Goal: Find specific page/section: Find specific page/section

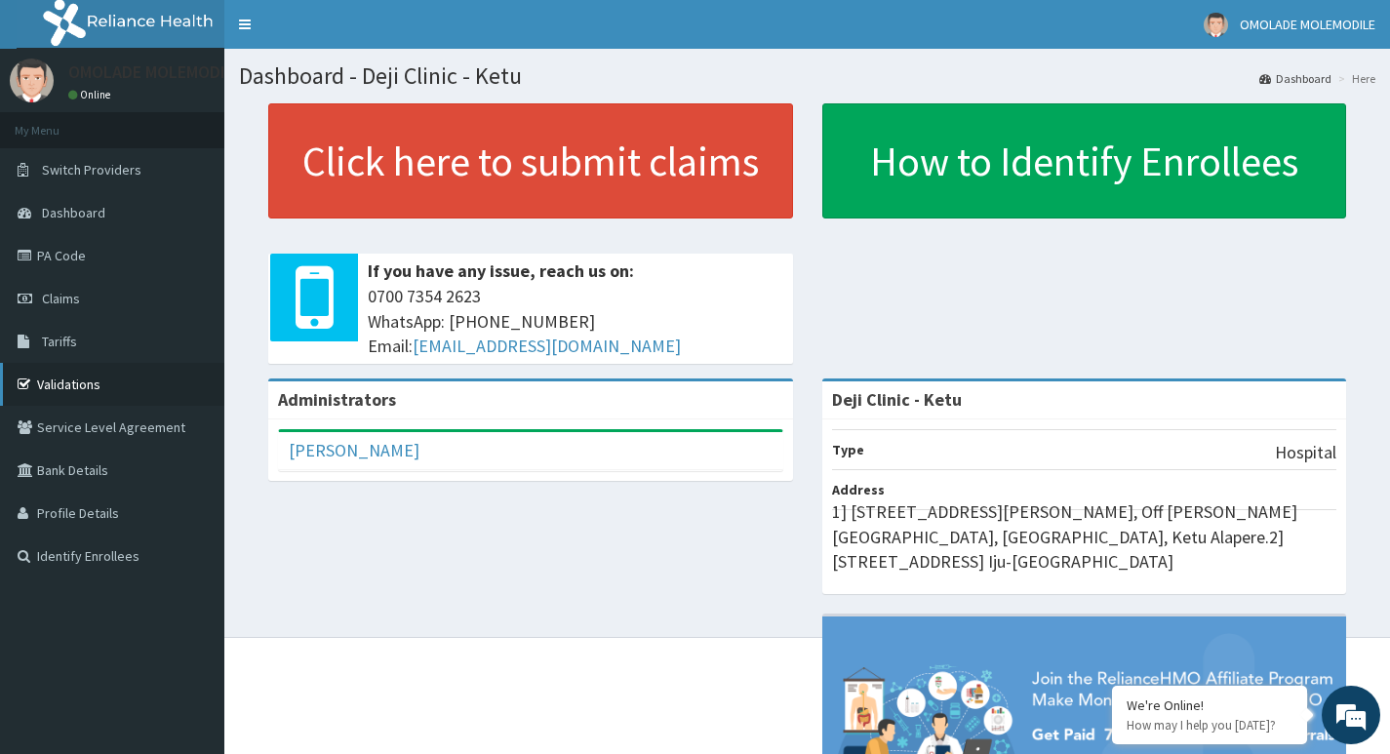
click at [143, 384] on link "Validations" at bounding box center [112, 384] width 224 height 43
click at [137, 381] on link "Validations" at bounding box center [112, 384] width 224 height 43
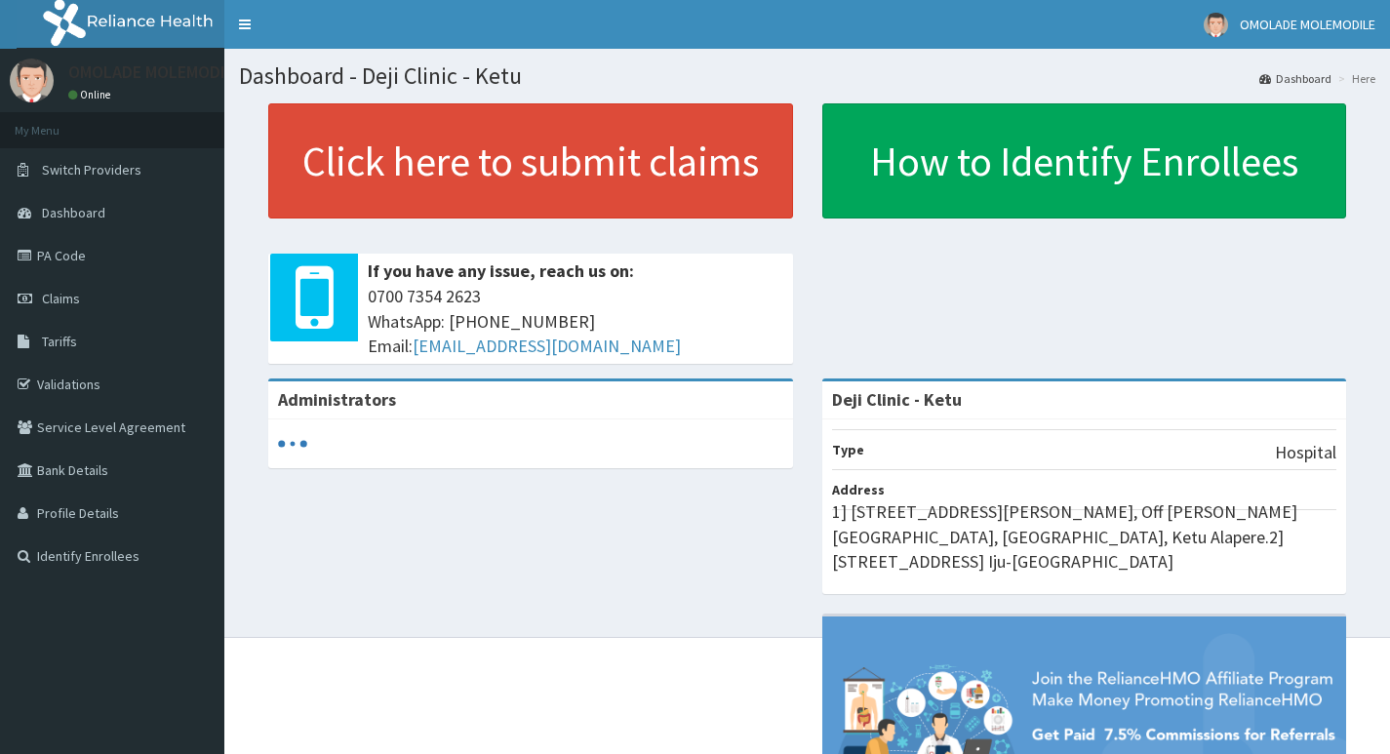
click at [32, 389] on icon at bounding box center [28, 385] width 20 height 14
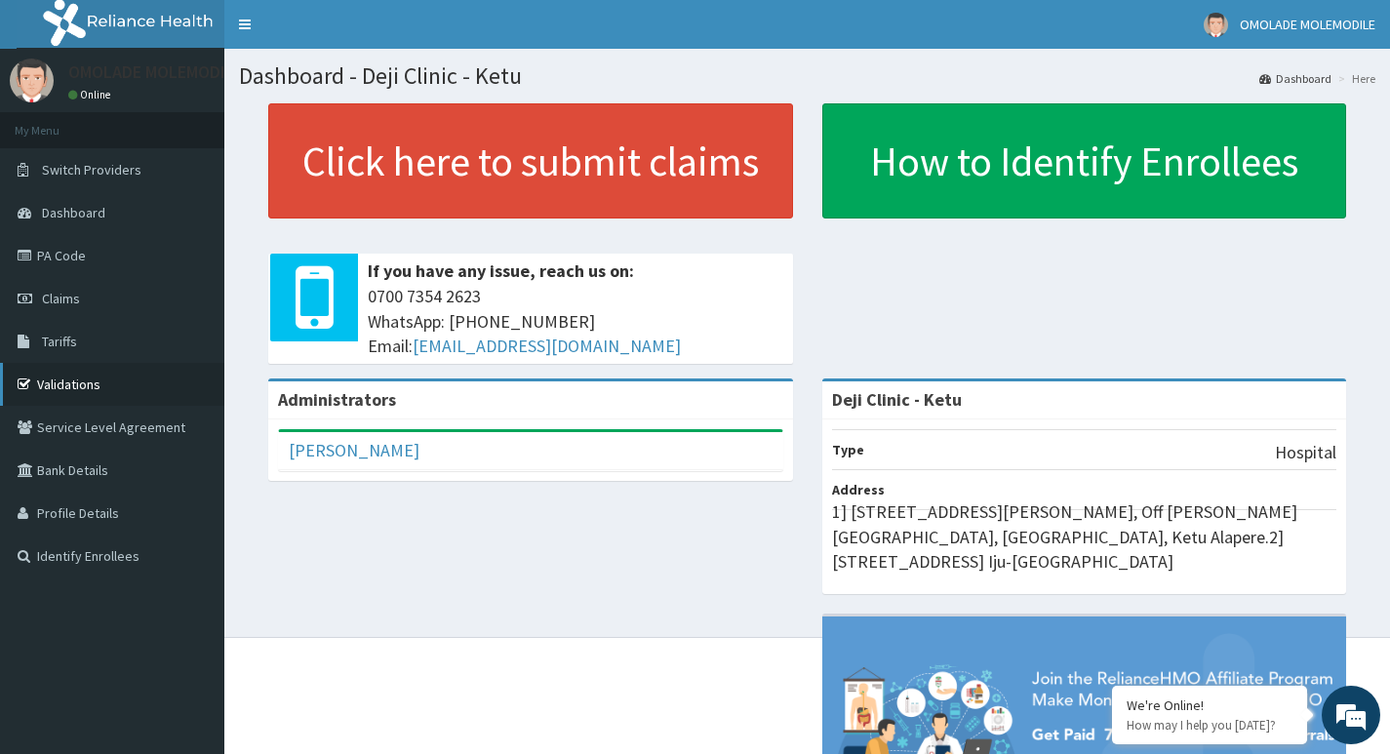
click at [24, 396] on link "Validations" at bounding box center [112, 384] width 224 height 43
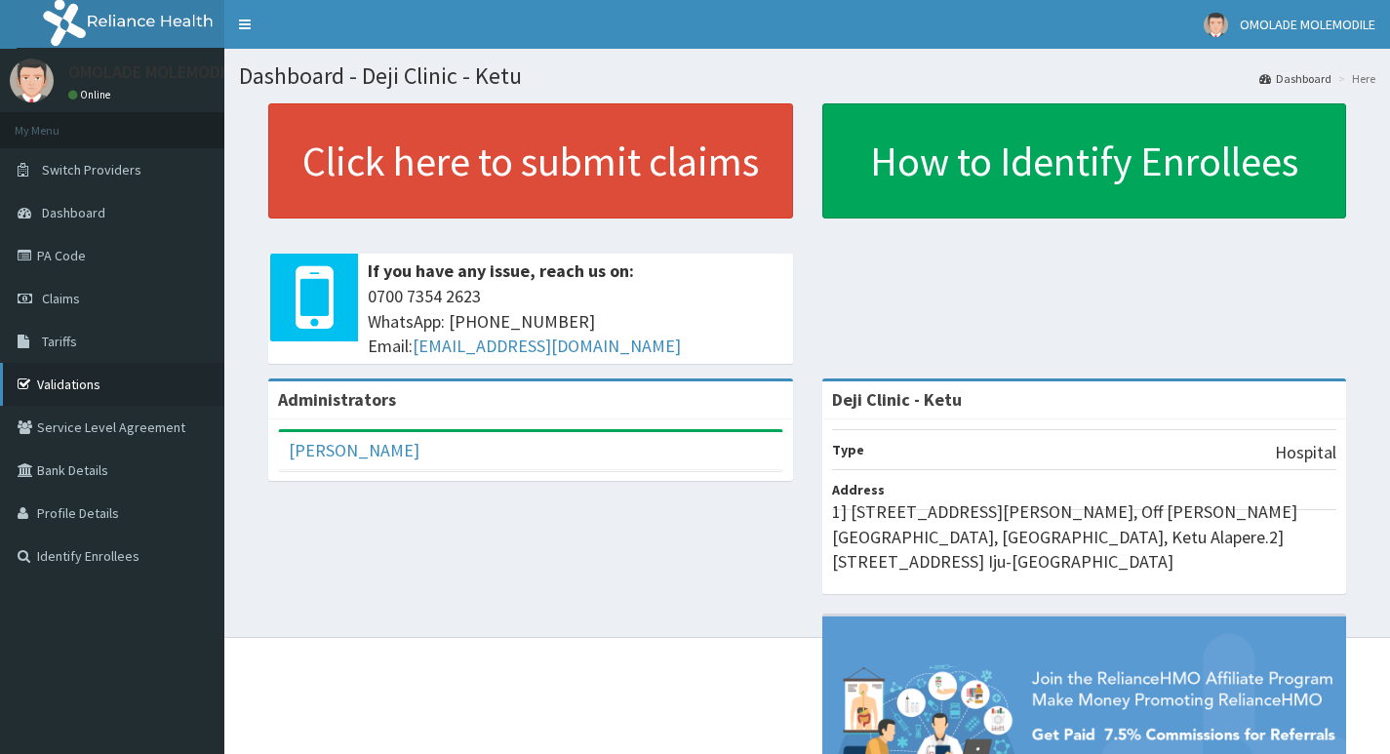
click at [133, 402] on link "Validations" at bounding box center [112, 384] width 224 height 43
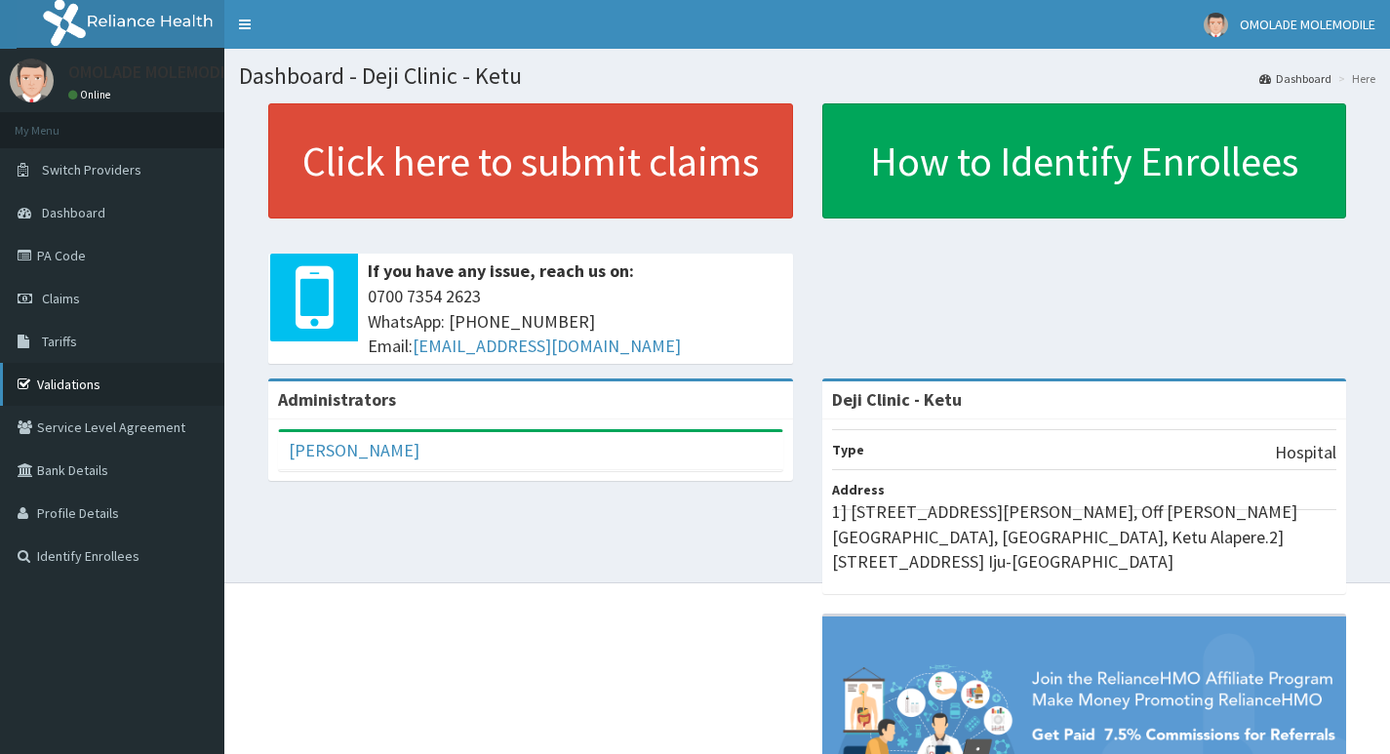
click at [85, 385] on link "Validations" at bounding box center [112, 384] width 224 height 43
